Goal: Information Seeking & Learning: Learn about a topic

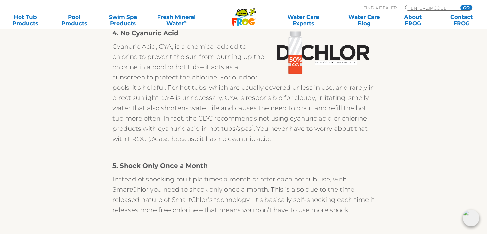
scroll to position [801, 0]
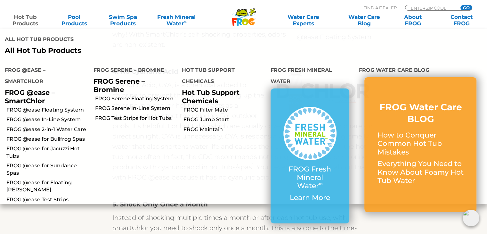
click at [22, 15] on link "Hot Tub Products" at bounding box center [25, 20] width 38 height 13
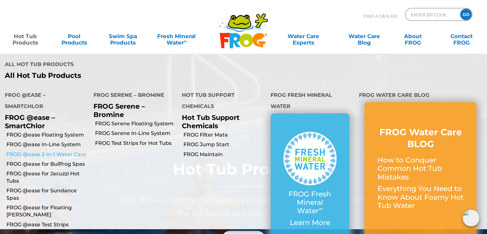
click at [31, 151] on link "FROG @ease 2-in-1 Water Care" at bounding box center [47, 154] width 82 height 7
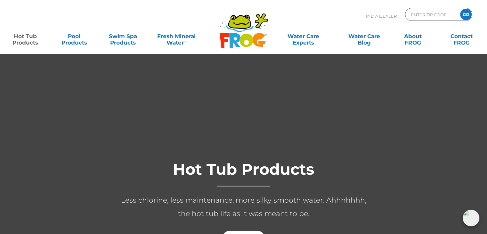
click at [22, 39] on link "Hot Tub Products" at bounding box center [25, 36] width 38 height 13
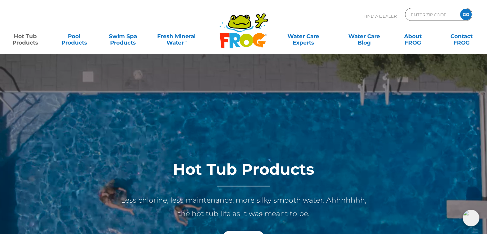
click at [26, 42] on link "Hot Tub Products" at bounding box center [25, 36] width 38 height 13
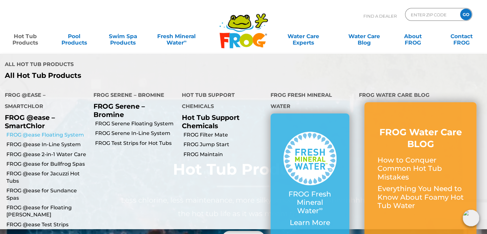
click at [31, 131] on link "FROG @ease Floating System" at bounding box center [47, 134] width 82 height 7
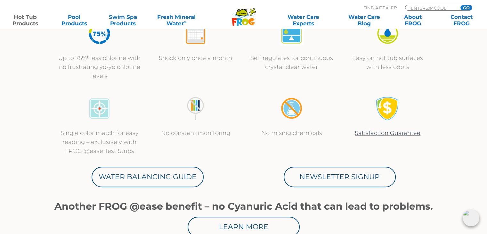
scroll to position [256, 0]
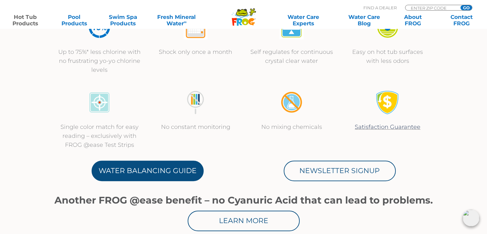
click at [142, 172] on link "Water Balancing Guide" at bounding box center [148, 171] width 112 height 21
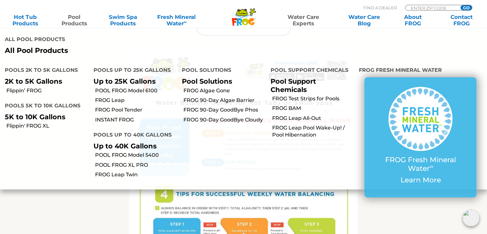
scroll to position [292, 0]
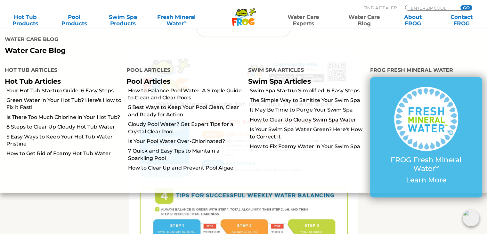
click at [361, 18] on link "Water Care Blog" at bounding box center [364, 20] width 38 height 13
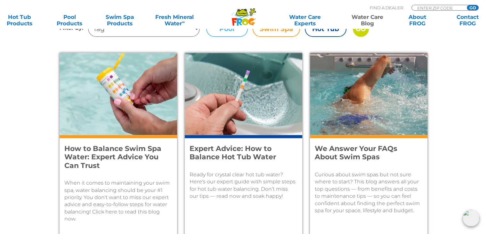
scroll to position [192, 0]
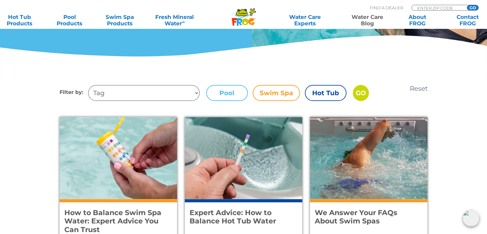
click at [323, 92] on label "Hot Tub" at bounding box center [326, 93] width 42 height 16
click at [0, 0] on input "Hot Tub" at bounding box center [0, 0] width 0 height 0
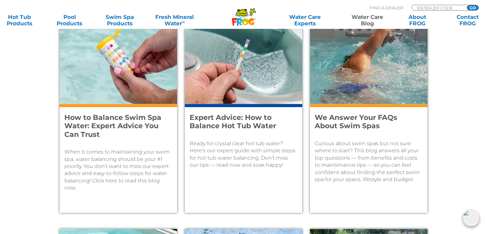
scroll to position [288, 0]
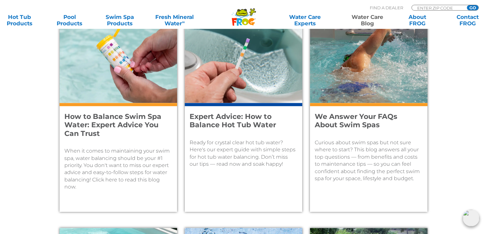
click at [138, 130] on h4 "How to Balance Swim Spa Water: Expert Advice You Can Trust" at bounding box center [113, 124] width 99 height 25
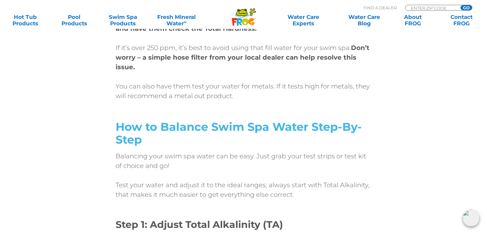
scroll to position [1538, 0]
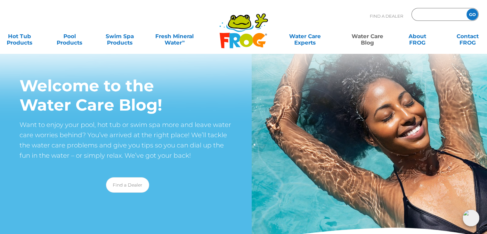
click at [427, 14] on input "Zip Code Form" at bounding box center [438, 14] width 43 height 9
type input "19044"
click at [474, 12] on input "GO" at bounding box center [473, 15] width 12 height 12
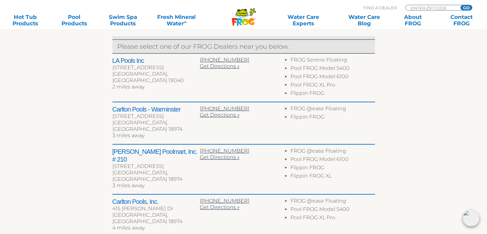
scroll to position [256, 0]
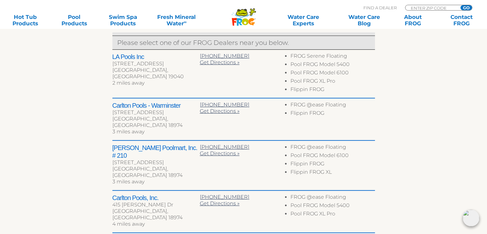
click at [129, 61] on div "[STREET_ADDRESS]" at bounding box center [155, 64] width 87 height 6
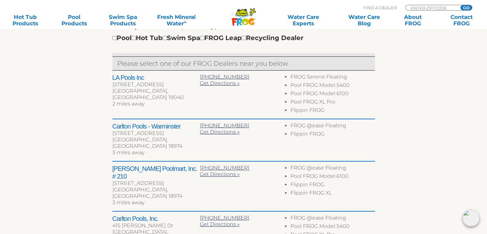
scroll to position [224, 0]
